Goal: Information Seeking & Learning: Check status

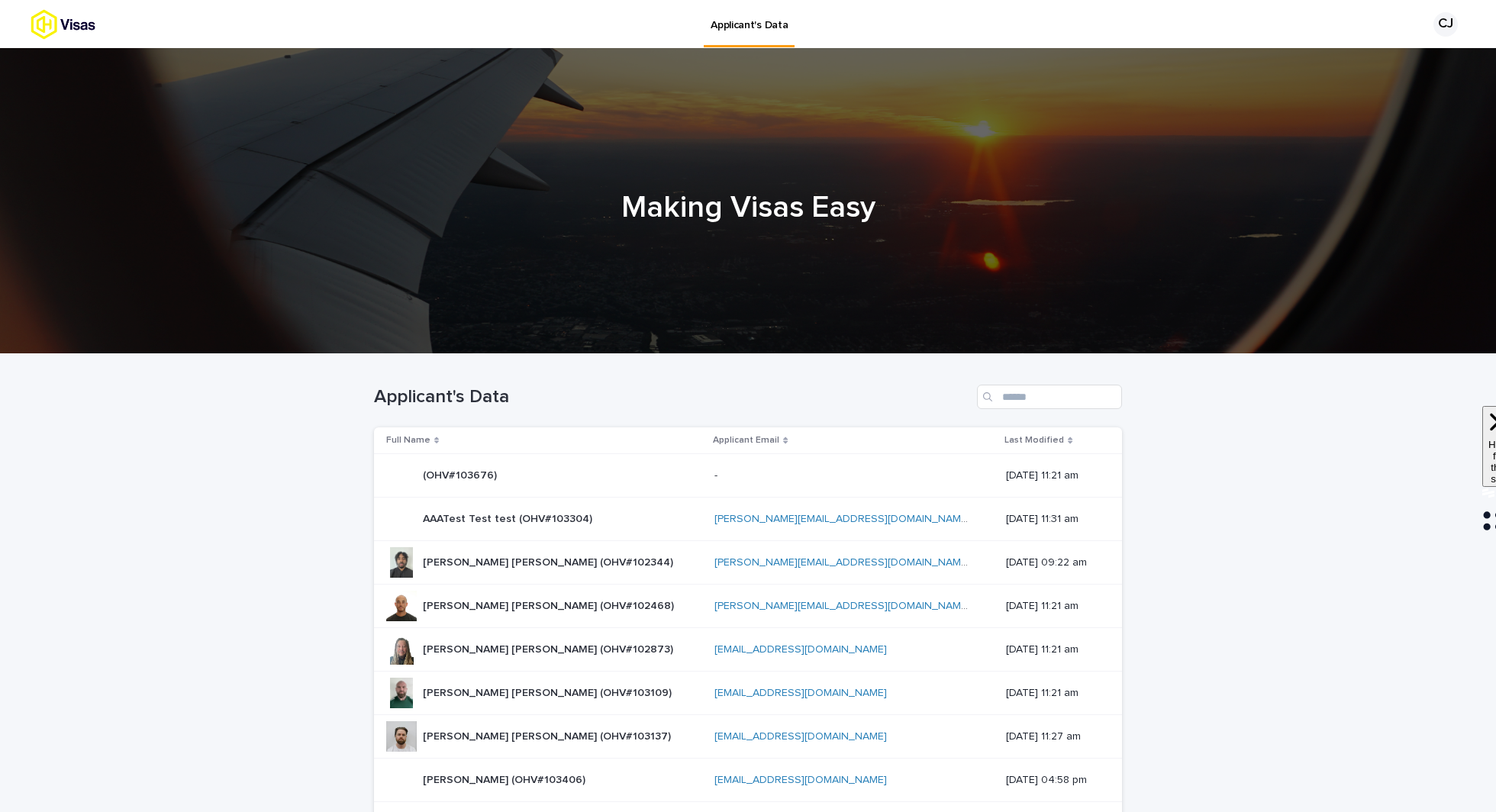
click at [513, 528] on div "AAATest Test test (OHV#103304) AAATest Test test (OHV#103304)" at bounding box center [507, 519] width 169 height 25
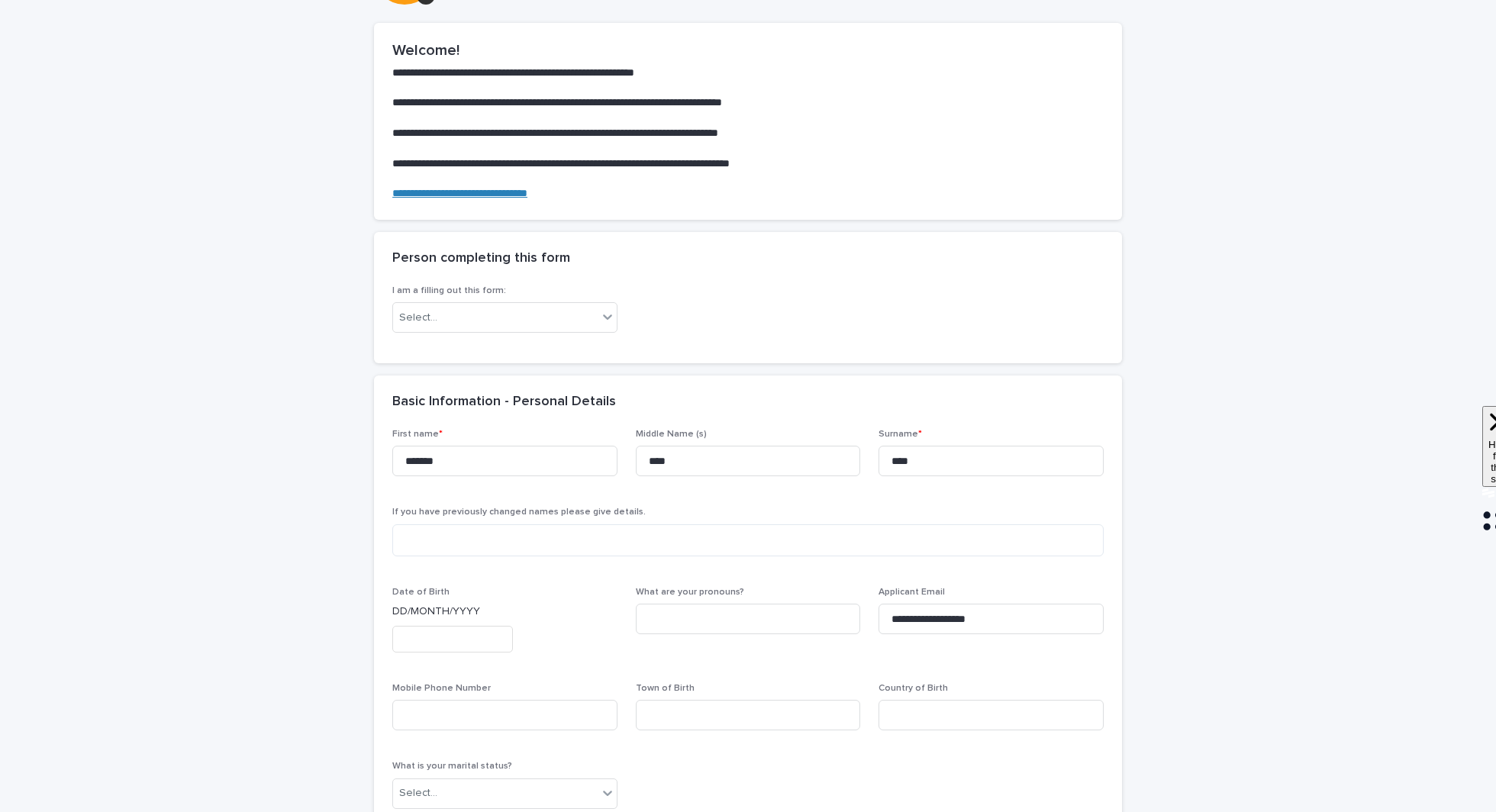
scroll to position [224, 0]
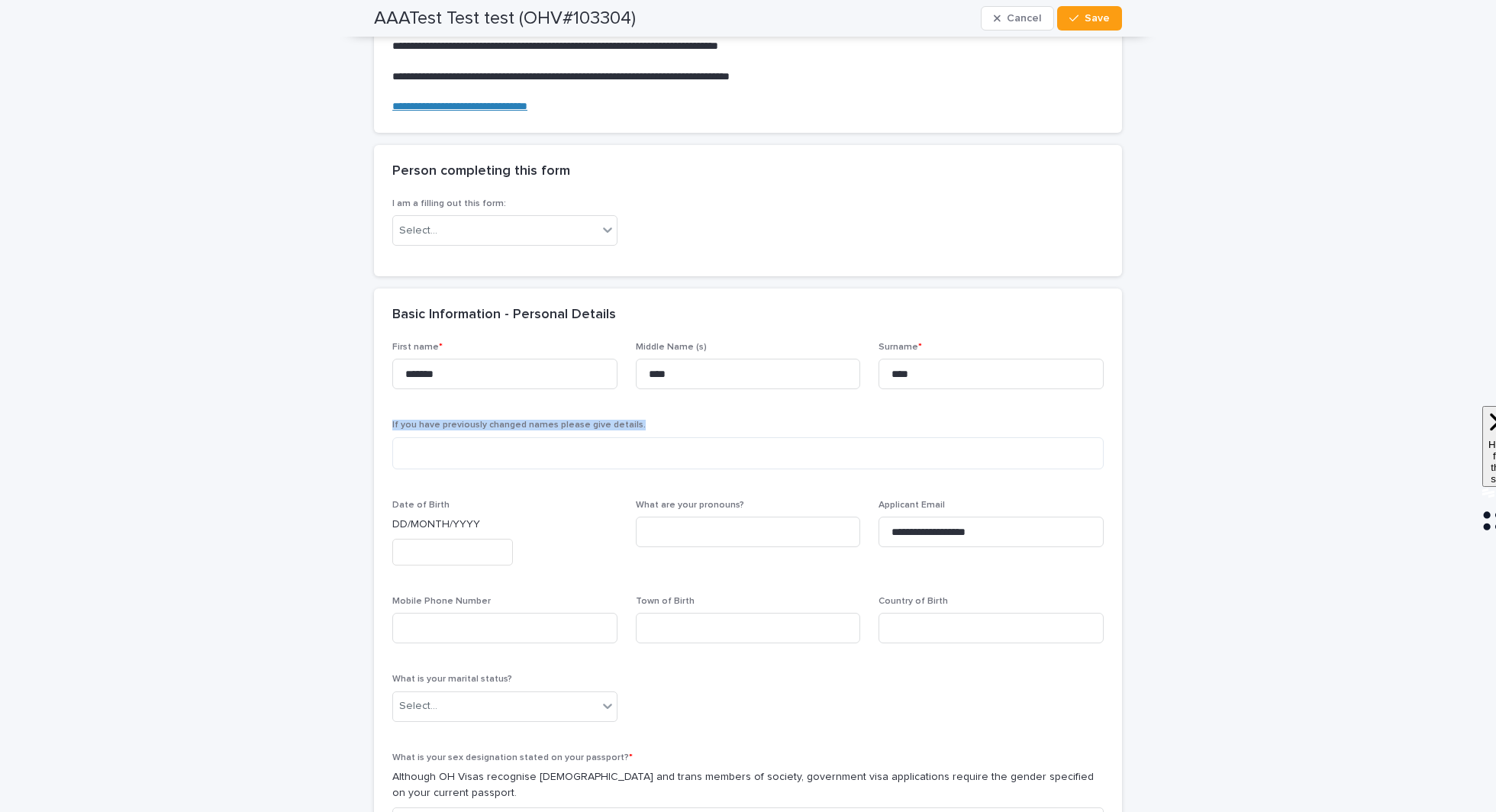
drag, startPoint x: 636, startPoint y: 421, endPoint x: 389, endPoint y: 417, distance: 247.0
click at [389, 417] on div "**********" at bounding box center [748, 761] width 748 height 838
copy span "If you have previously changed names please give details."
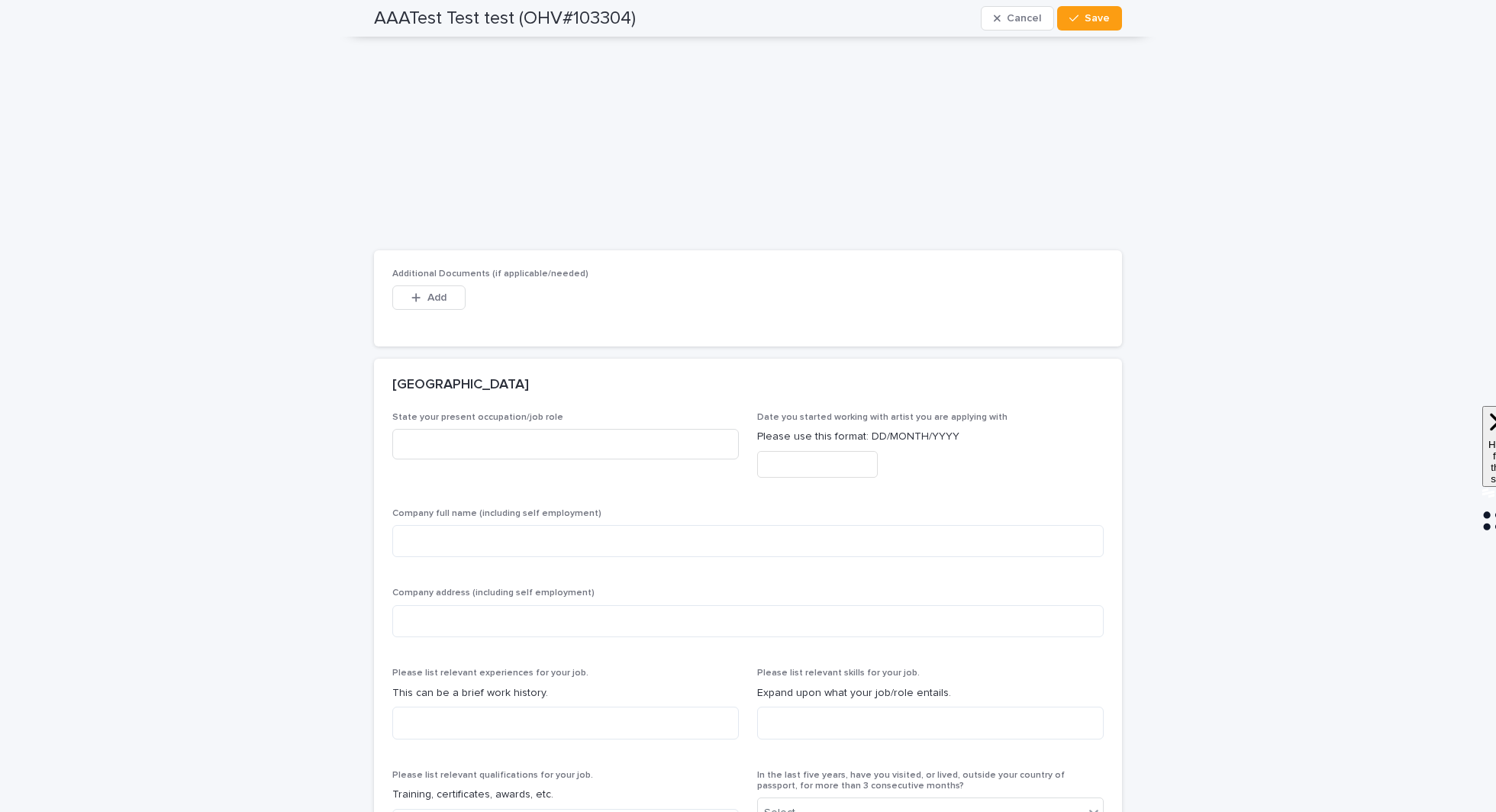
scroll to position [2357, 0]
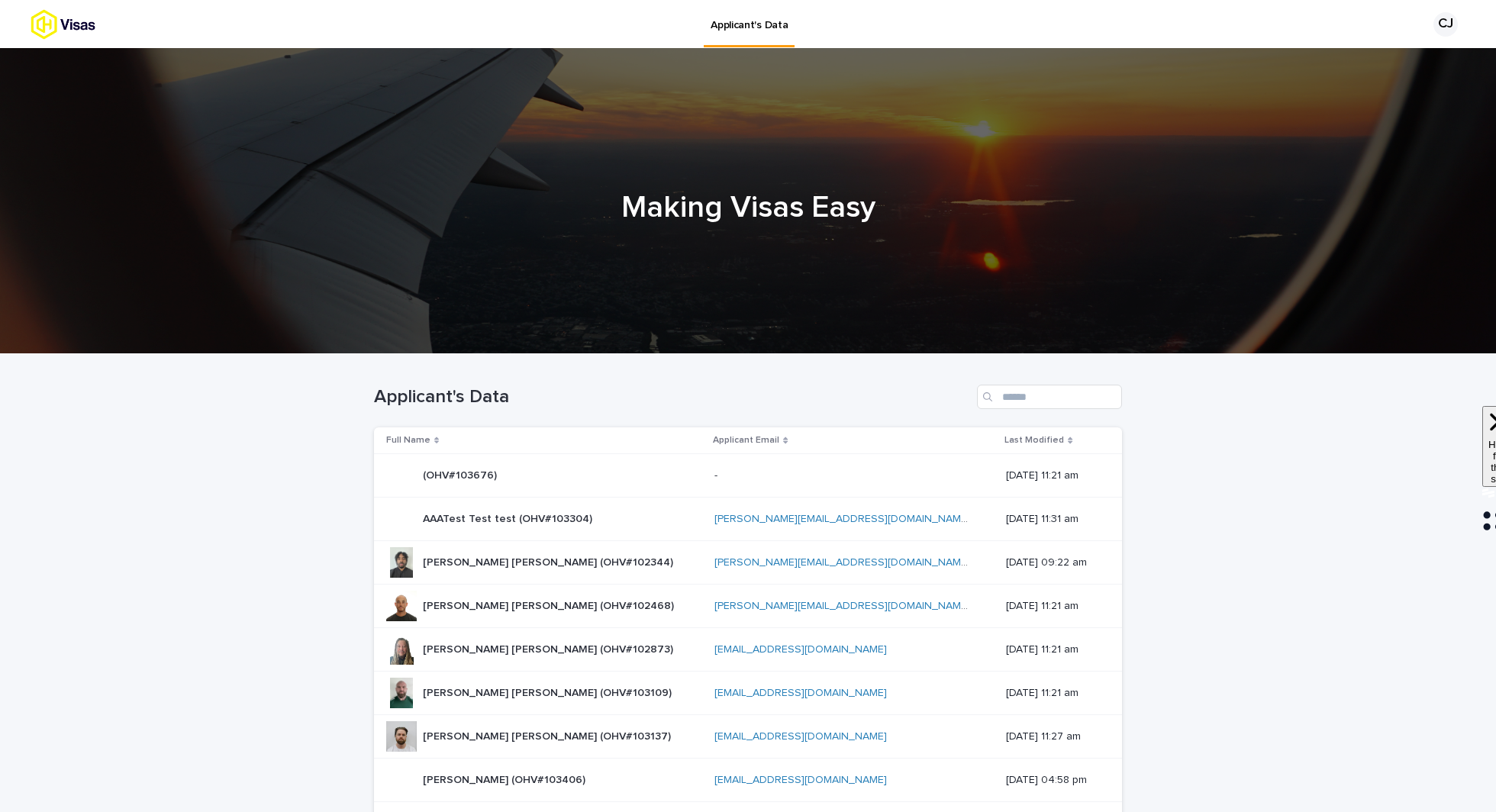
click at [520, 555] on p "[PERSON_NAME] [PERSON_NAME] (OHV#102344)" at bounding box center [549, 561] width 253 height 16
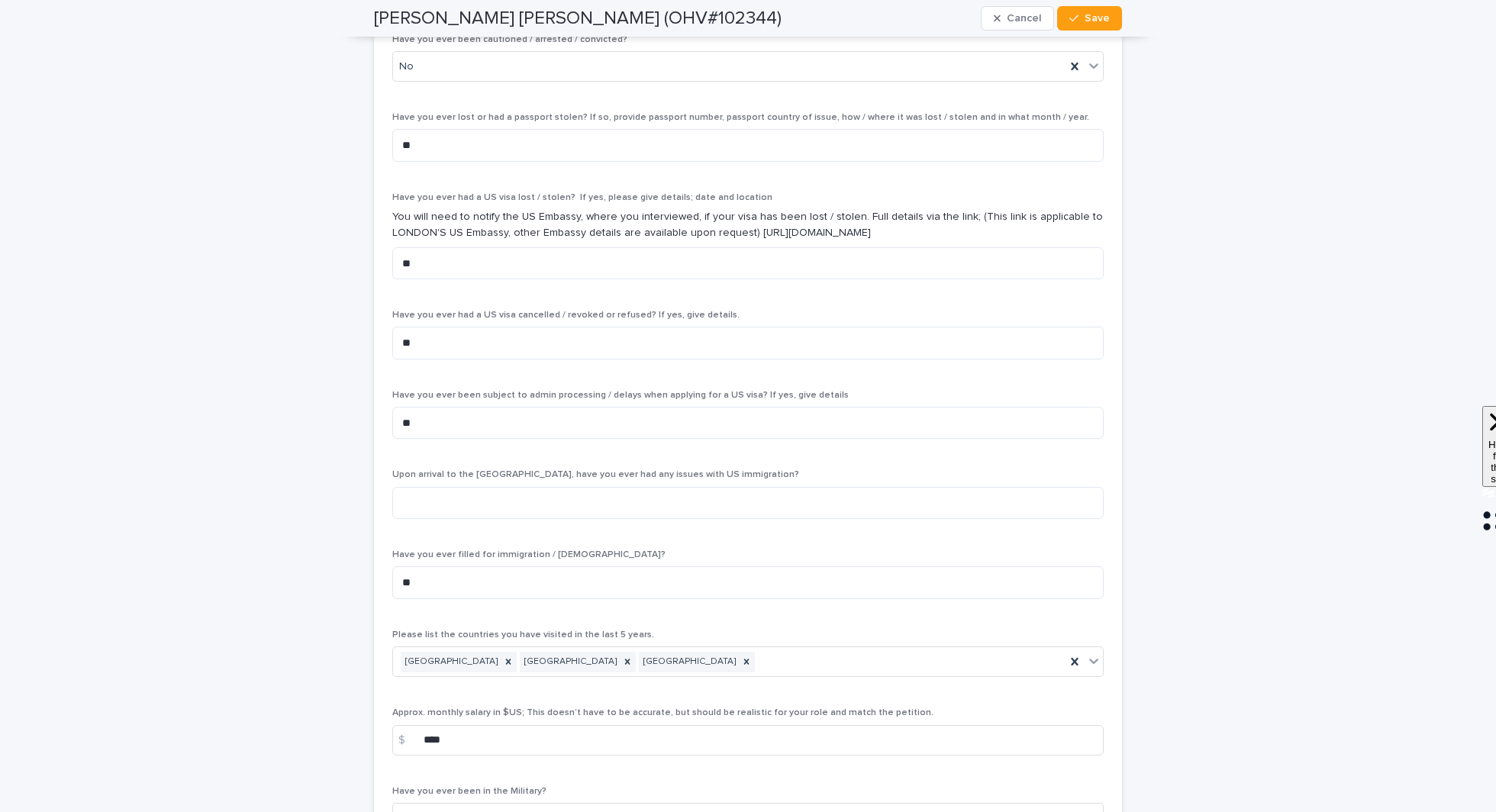
scroll to position [5500, 0]
